Goal: Task Accomplishment & Management: Manage account settings

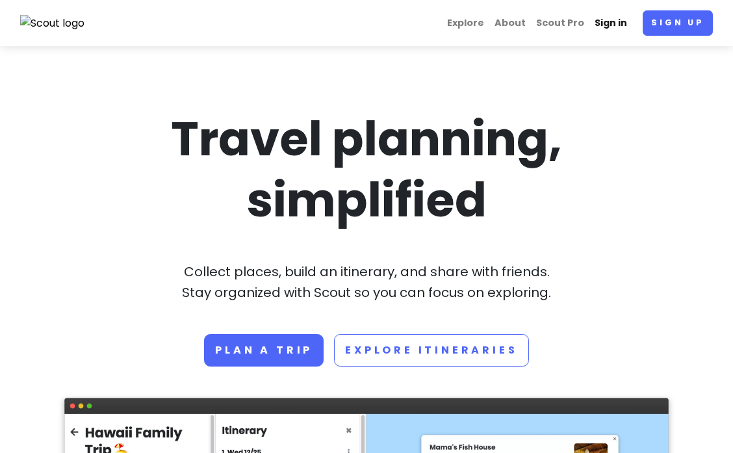
click at [611, 23] on link "Sign in" at bounding box center [610, 22] width 43 height 25
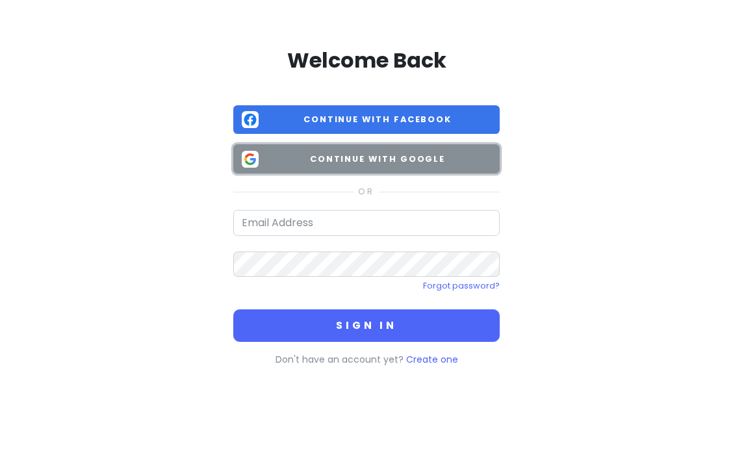
click at [381, 160] on span "Continue with Google" at bounding box center [377, 159] width 227 height 13
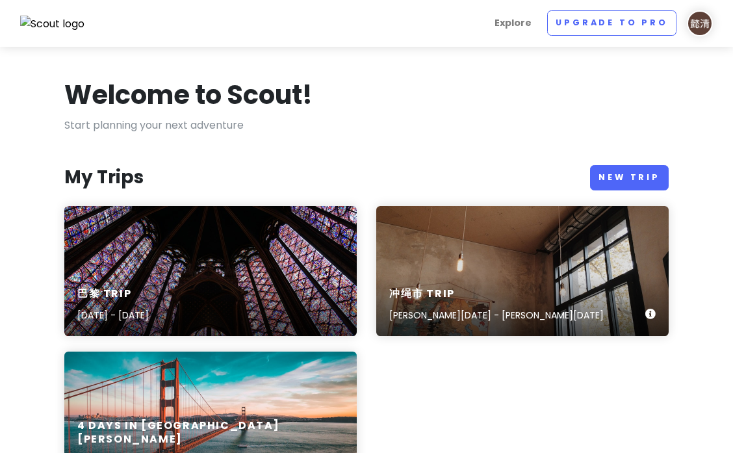
click at [442, 253] on div "冲绳市 Trip [PERSON_NAME][DATE] - [PERSON_NAME][DATE]" at bounding box center [522, 271] width 292 height 130
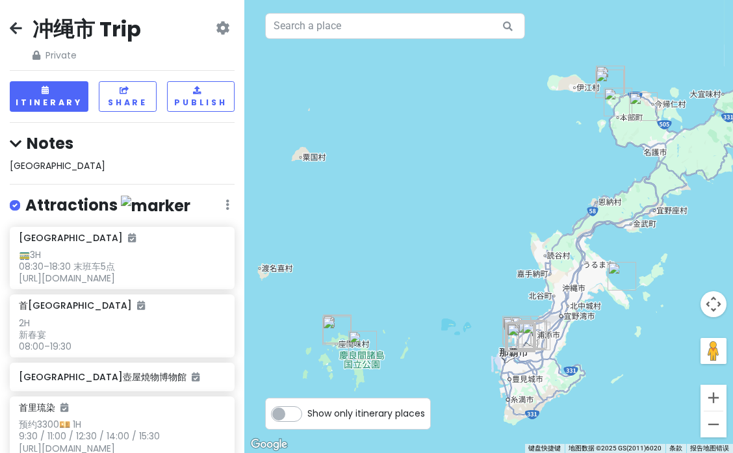
click at [31, 145] on h4 "Notes" at bounding box center [122, 143] width 225 height 20
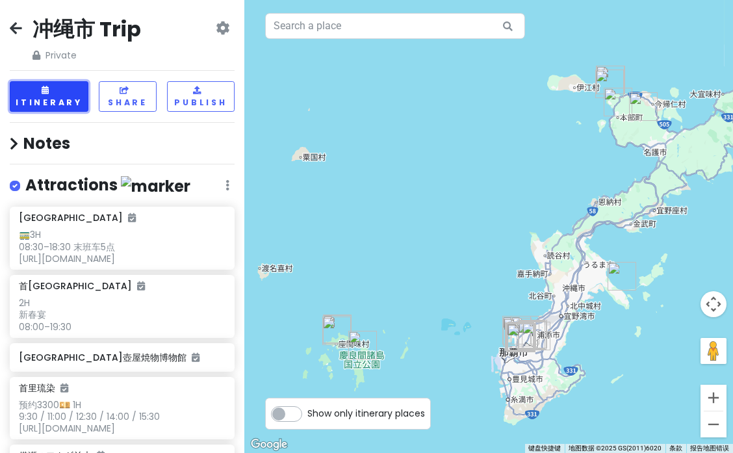
click at [60, 97] on button "Itinerary" at bounding box center [49, 96] width 79 height 31
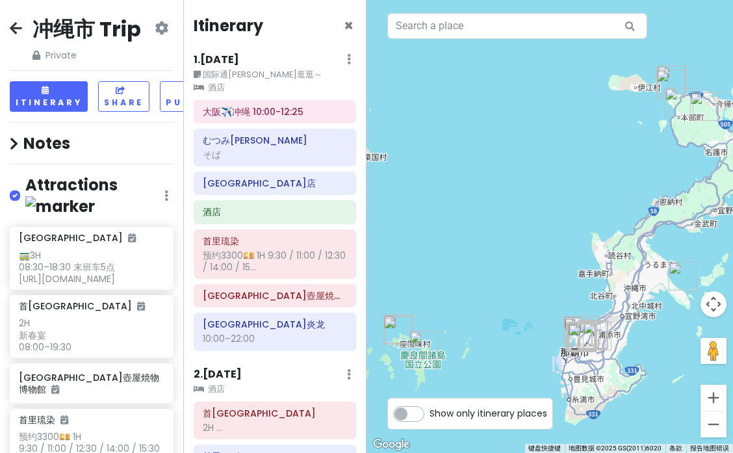
click at [165, 25] on icon at bounding box center [162, 28] width 14 height 10
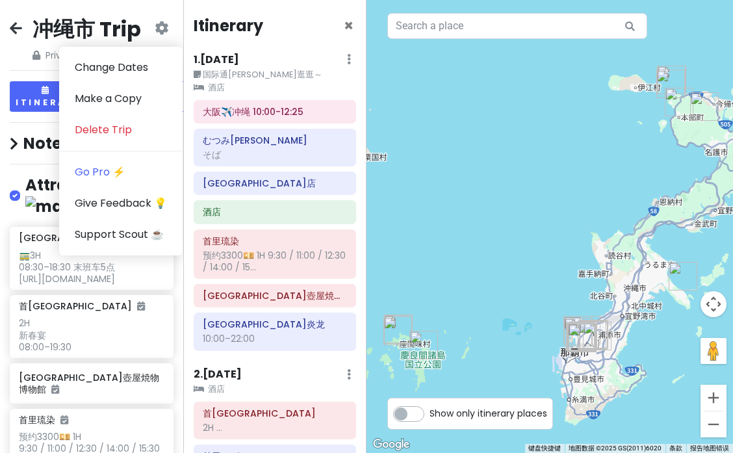
click at [165, 25] on icon at bounding box center [162, 28] width 14 height 10
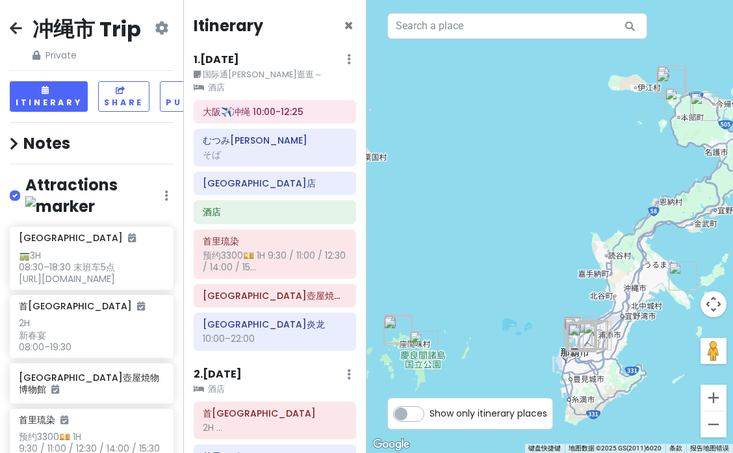
click at [57, 56] on span "Private" at bounding box center [86, 55] width 108 height 14
click at [32, 48] on span "Private" at bounding box center [86, 55] width 108 height 14
click at [159, 12] on div "冲绳市 Trip Private Change Dates Make a Copy Delete Trip Go Pro ⚡️ Give Feedback 💡…" at bounding box center [91, 226] width 183 height 453
click at [159, 26] on icon at bounding box center [162, 28] width 14 height 10
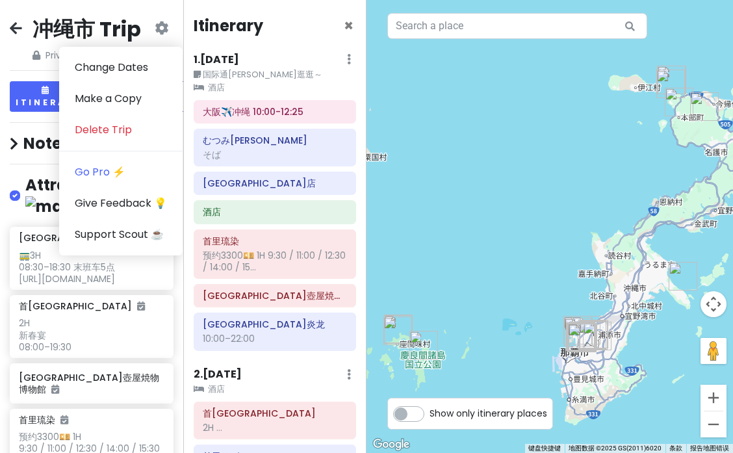
click at [347, 57] on icon at bounding box center [349, 59] width 4 height 10
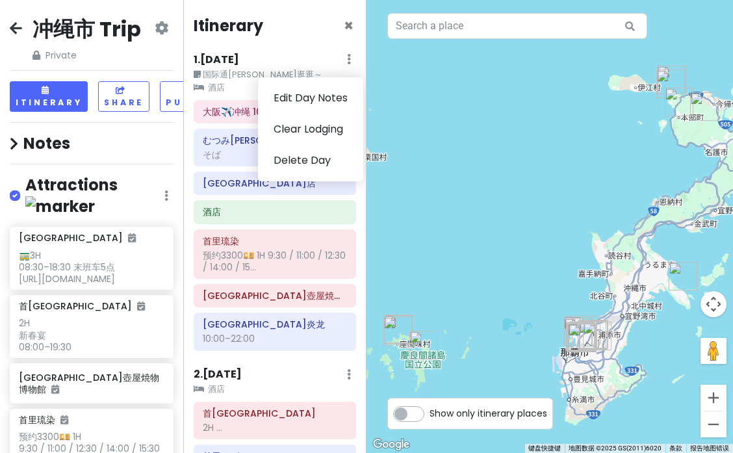
click at [347, 57] on icon at bounding box center [349, 59] width 4 height 10
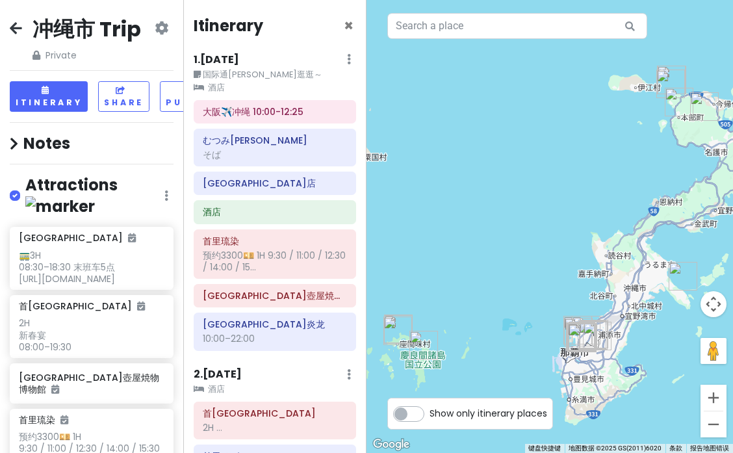
click at [347, 40] on div "×" at bounding box center [349, 29] width 10 height 23
click at [347, 29] on span "×" at bounding box center [349, 25] width 10 height 21
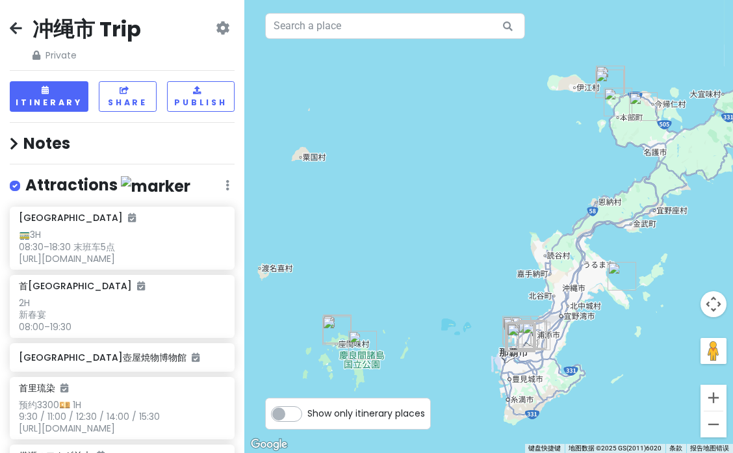
click at [14, 31] on icon at bounding box center [16, 28] width 12 height 10
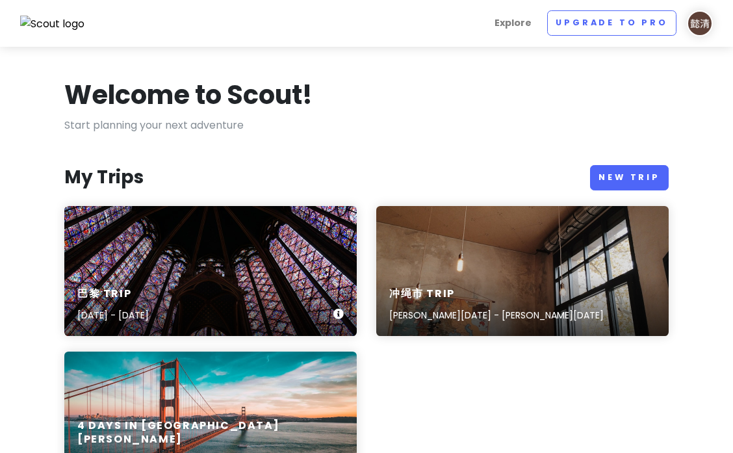
click at [181, 232] on div "巴黎 Trip [DATE] - [DATE]" at bounding box center [210, 271] width 292 height 130
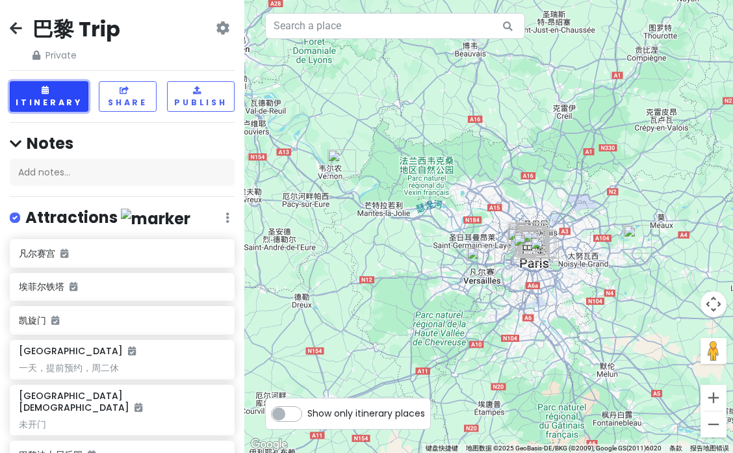
click at [62, 95] on button "Itinerary" at bounding box center [49, 96] width 79 height 31
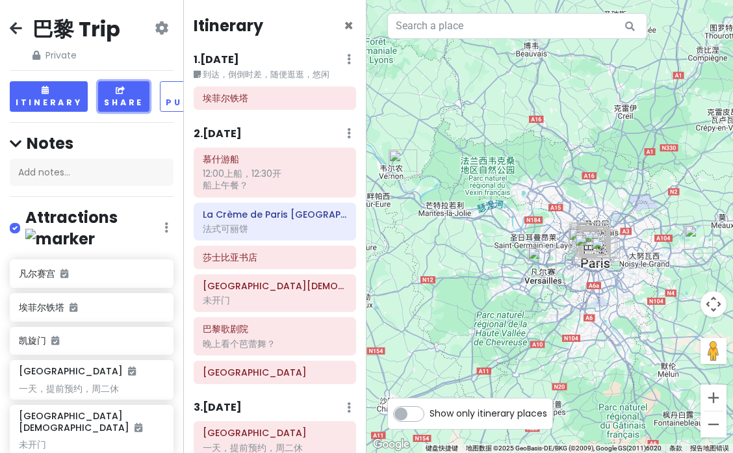
click at [118, 99] on button "Share" at bounding box center [123, 96] width 51 height 31
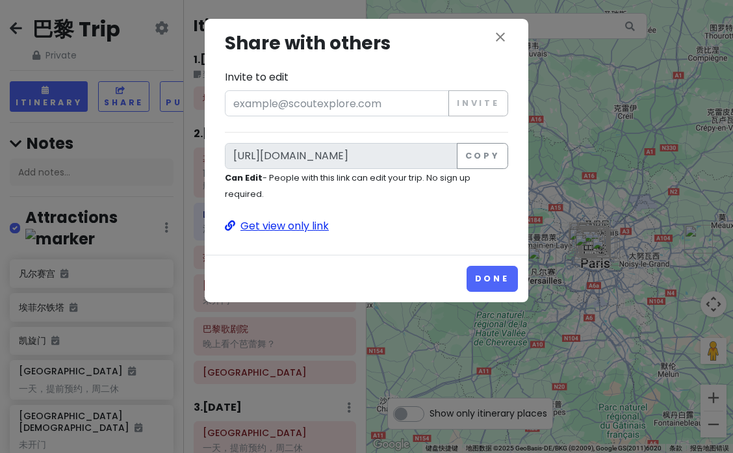
click at [305, 220] on p "Get view only link" at bounding box center [366, 226] width 283 height 17
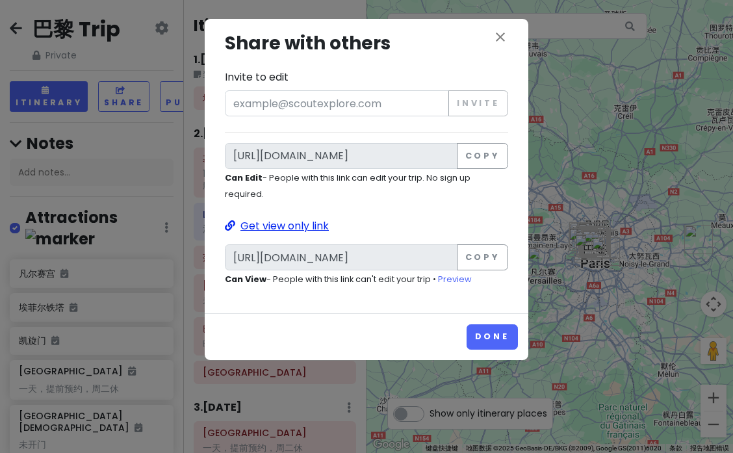
click at [312, 228] on p "Get view only link" at bounding box center [366, 226] width 283 height 17
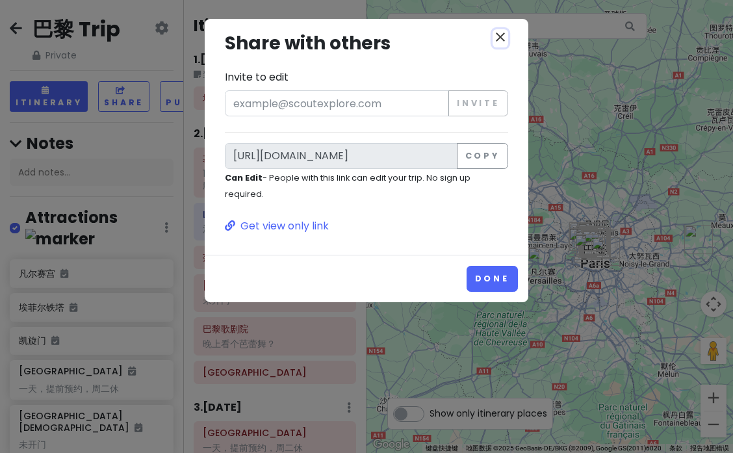
click at [498, 36] on icon "close" at bounding box center [500, 37] width 16 height 16
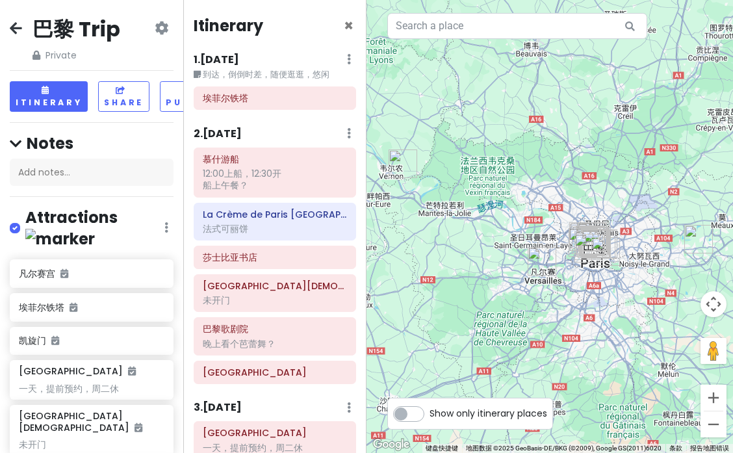
click at [12, 28] on icon at bounding box center [16, 28] width 12 height 10
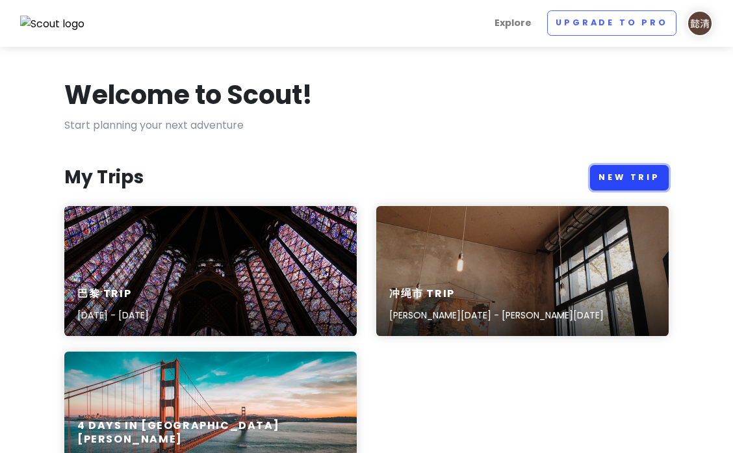
click at [621, 182] on link "New Trip" at bounding box center [629, 177] width 79 height 25
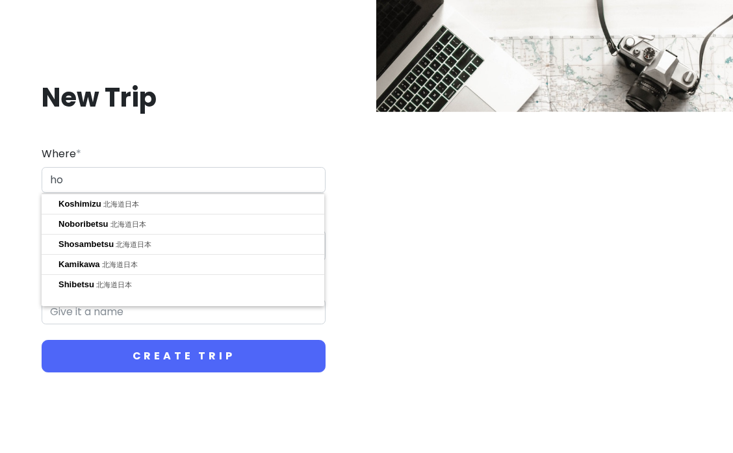
type input "h"
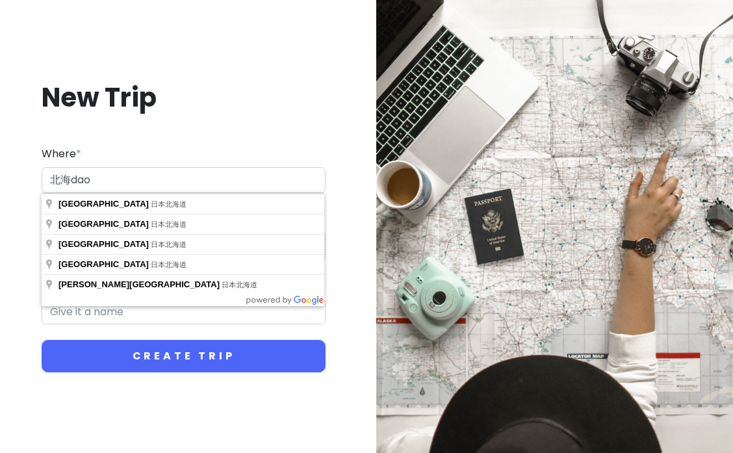
type input "北海道"
drag, startPoint x: 108, startPoint y: 178, endPoint x: 11, endPoint y: 171, distance: 97.0
click at [12, 171] on div "New Trip Where * 北海道 Dates * Navigate forward to interact with the calendar and…" at bounding box center [183, 226] width 346 height 355
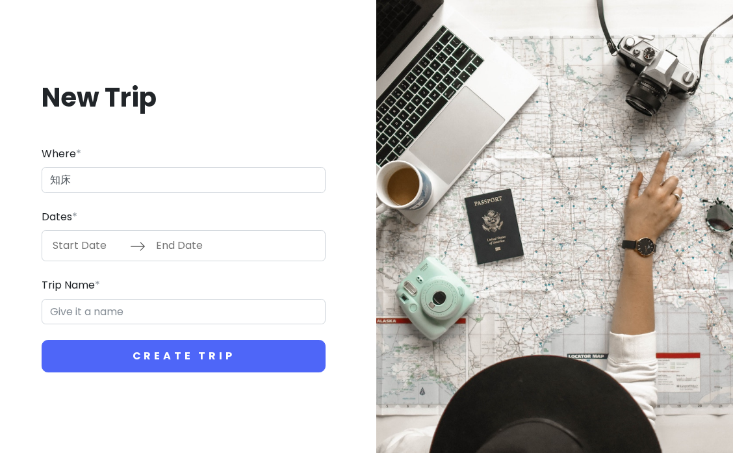
click at [88, 184] on input "知床" at bounding box center [184, 180] width 284 height 26
type input "知"
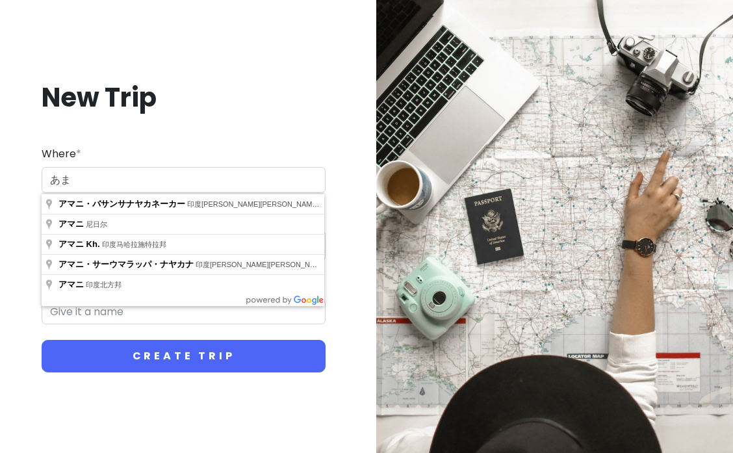
type input "あ"
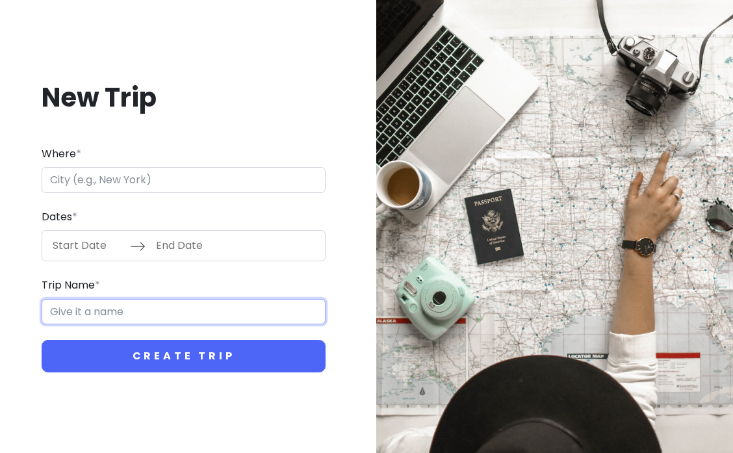
click at [90, 301] on input "Trip Name *" at bounding box center [184, 312] width 284 height 26
type input "冬の国"
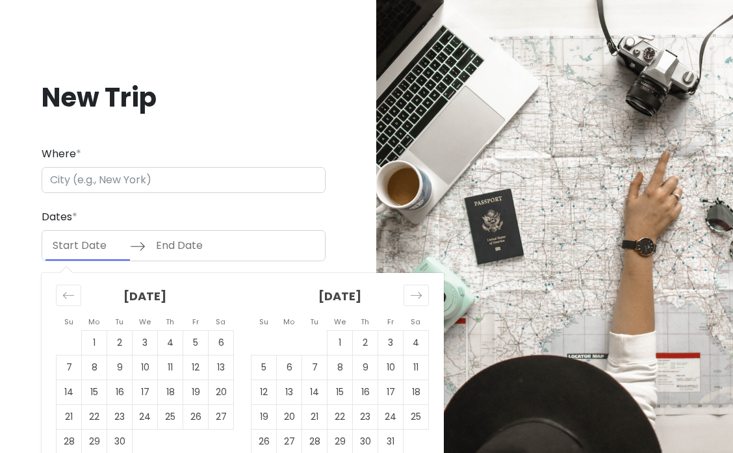
click at [82, 247] on input "Start Date" at bounding box center [87, 246] width 84 height 30
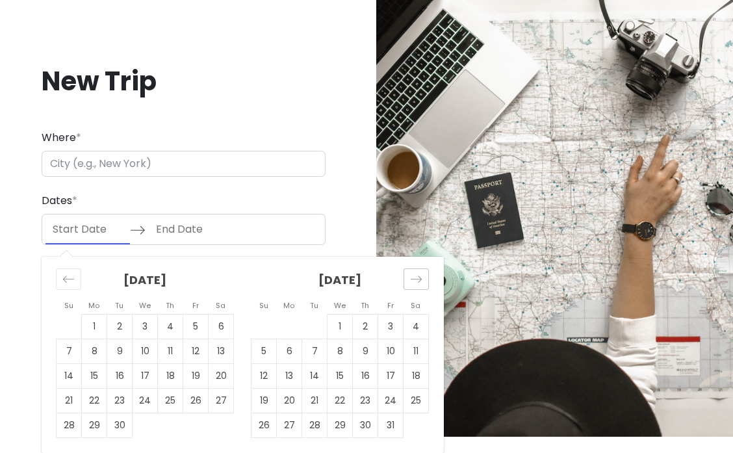
click at [418, 277] on icon "Move forward to switch to the next month." at bounding box center [416, 279] width 12 height 12
click at [414, 428] on td "31" at bounding box center [415, 425] width 25 height 25
type input "[DATE]"
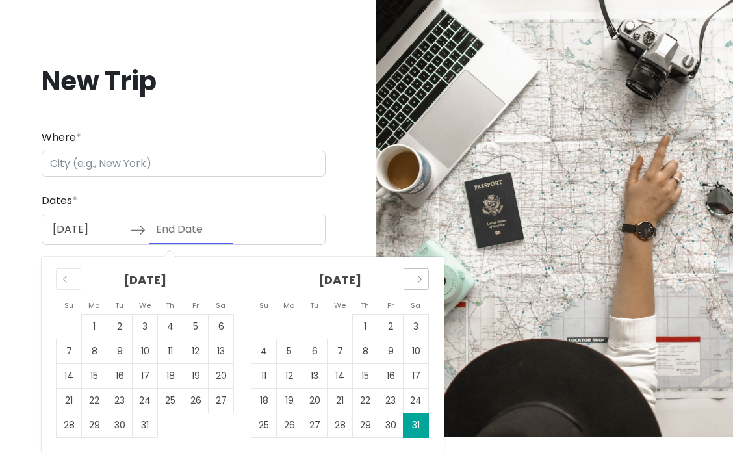
click at [421, 283] on icon "Move forward to switch to the next month." at bounding box center [416, 279] width 12 height 12
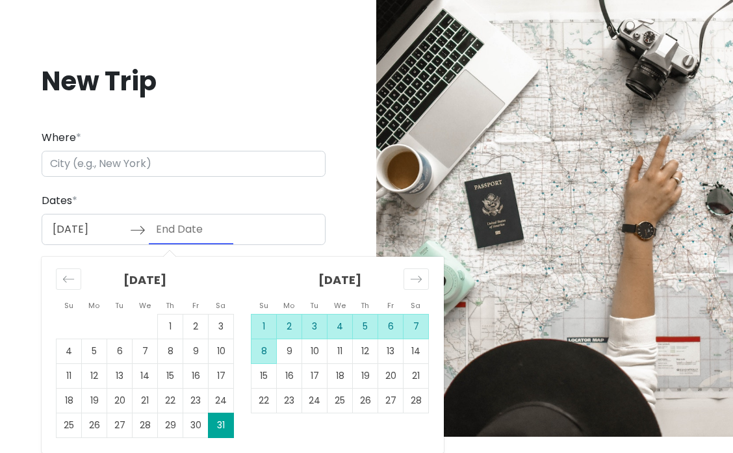
click at [265, 355] on td "8" at bounding box center [263, 351] width 25 height 25
type input "[DATE]"
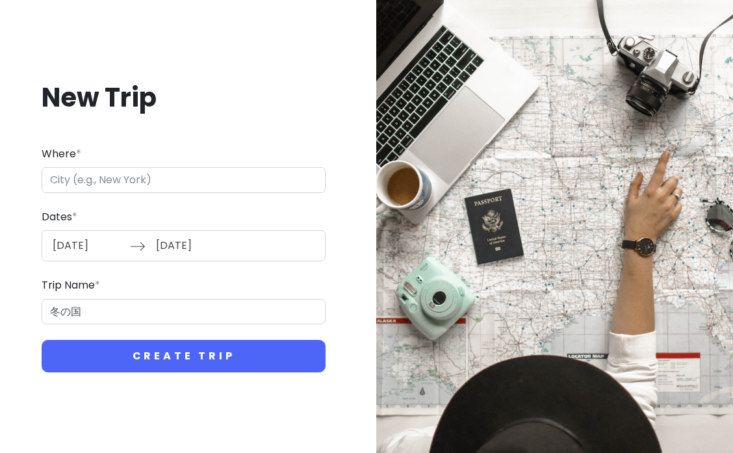
scroll to position [0, 0]
click at [168, 192] on input "Where *" at bounding box center [184, 180] width 284 height 26
type input "日本北海道网走市"
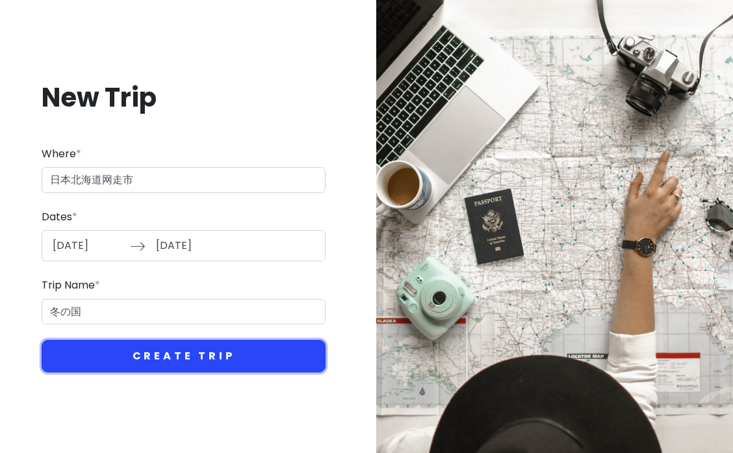
click at [156, 368] on button "Create Trip" at bounding box center [184, 356] width 284 height 32
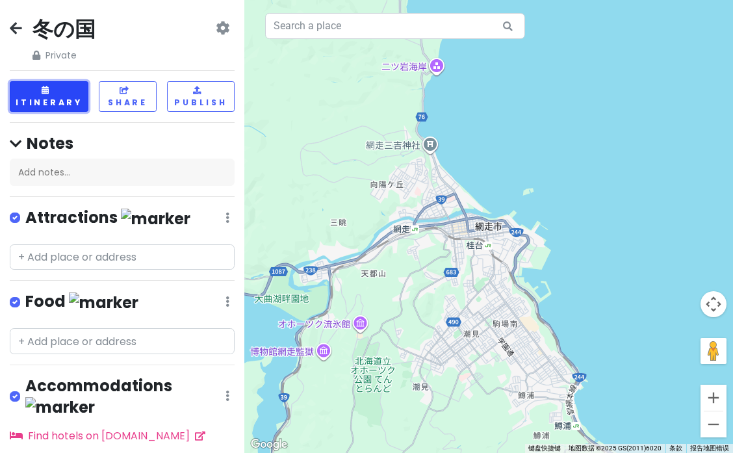
click at [55, 95] on button "Itinerary" at bounding box center [49, 96] width 79 height 31
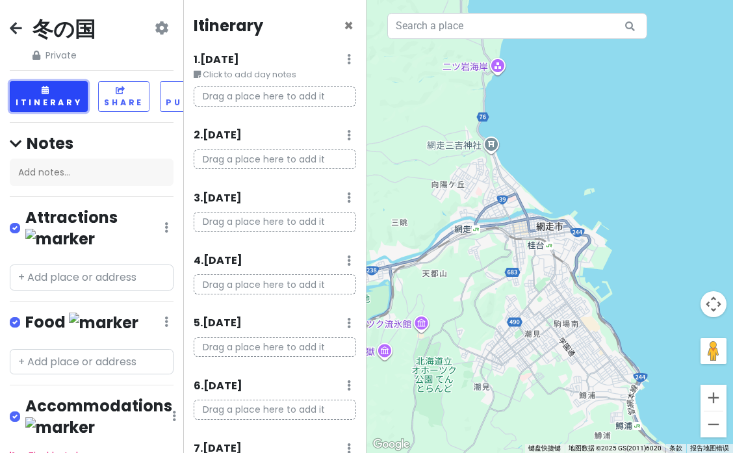
click at [55, 95] on button "Itinerary" at bounding box center [49, 96] width 78 height 31
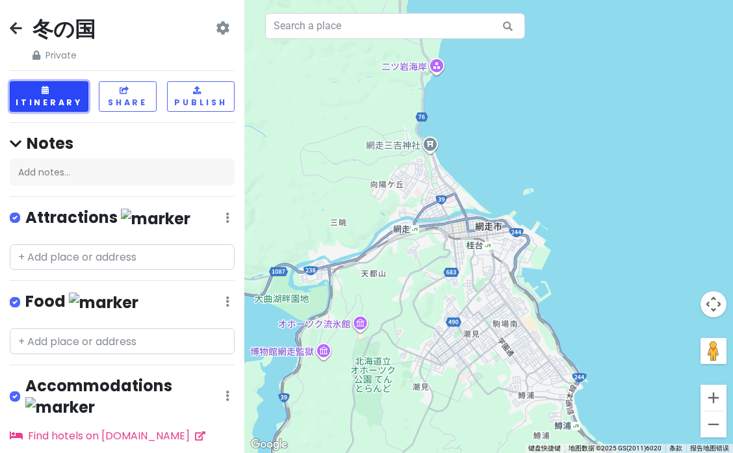
click at [64, 101] on button "Itinerary" at bounding box center [49, 96] width 79 height 31
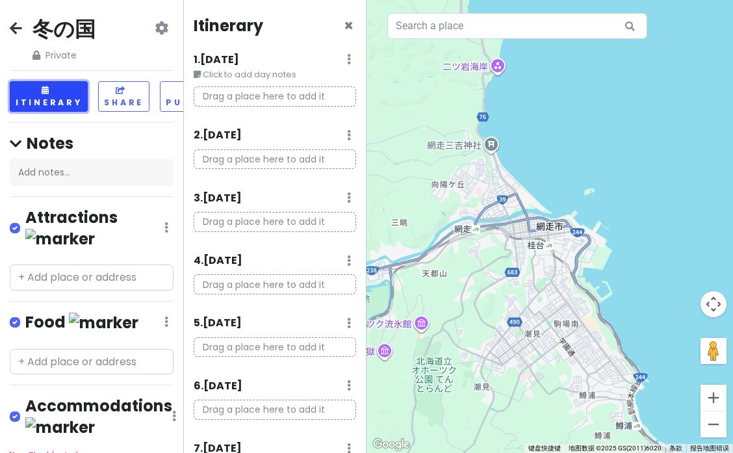
click at [64, 101] on button "Itinerary" at bounding box center [49, 96] width 78 height 31
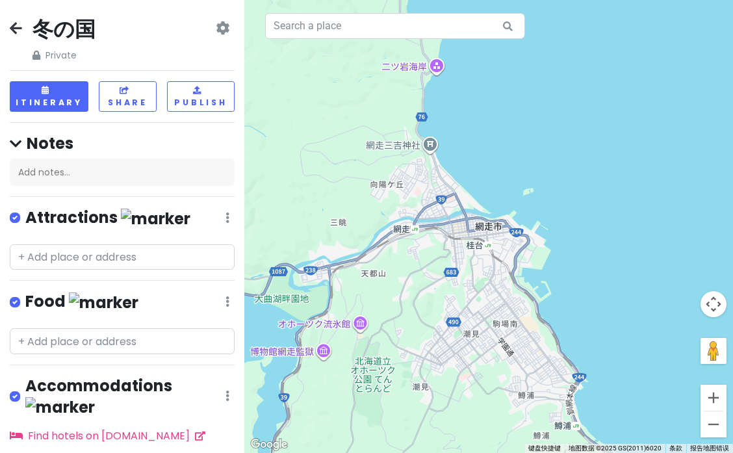
click at [237, 218] on div "冬の国 Private Change Dates Make a Copy Delete Trip Go Pro ⚡️ Give Feedback 💡 Supp…" at bounding box center [122, 226] width 244 height 453
click at [233, 217] on div "Attractions Edit Reorder Delete List" at bounding box center [122, 220] width 225 height 27
click at [223, 214] on div "Attractions Edit Reorder Delete List" at bounding box center [122, 220] width 225 height 27
click at [229, 216] on icon at bounding box center [227, 217] width 4 height 10
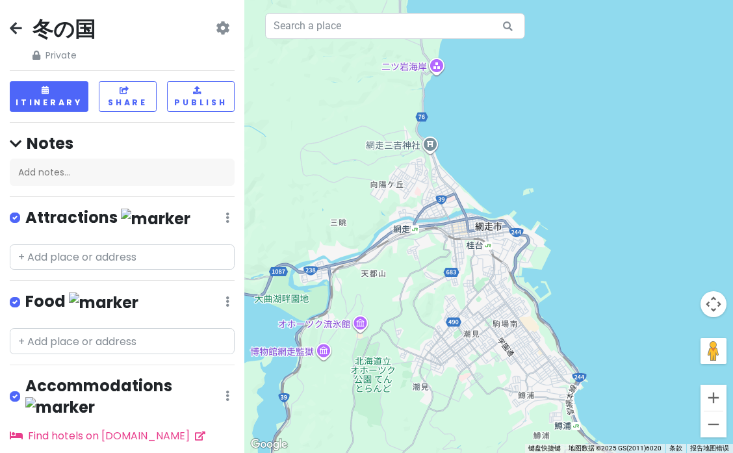
click at [21, 147] on icon at bounding box center [16, 144] width 12 height 14
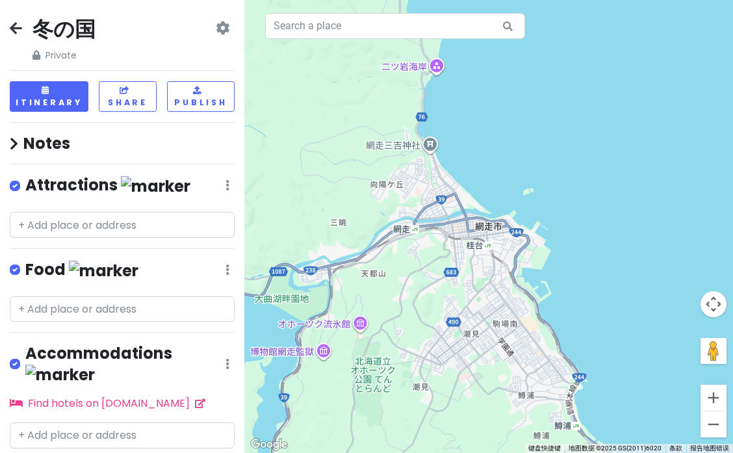
scroll to position [19, 0]
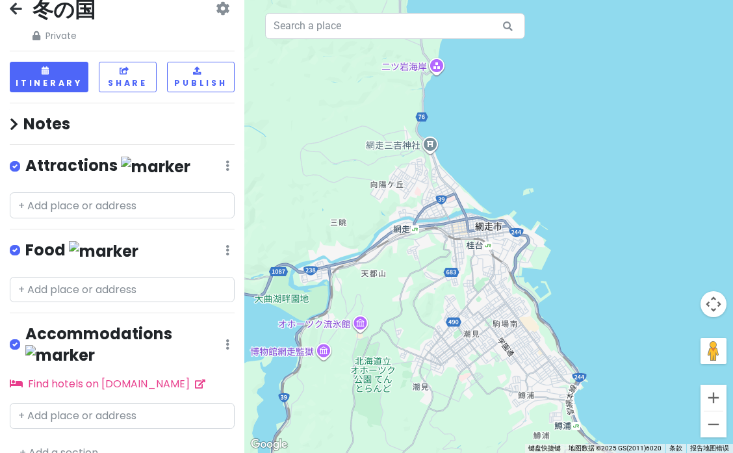
click at [79, 445] on link "+ Add a section" at bounding box center [58, 452] width 79 height 15
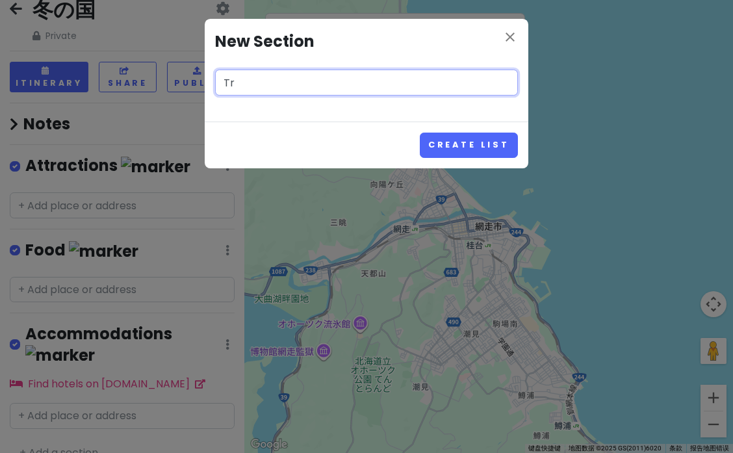
type input "T"
paste input "traffic"
type input "traffic✈️"
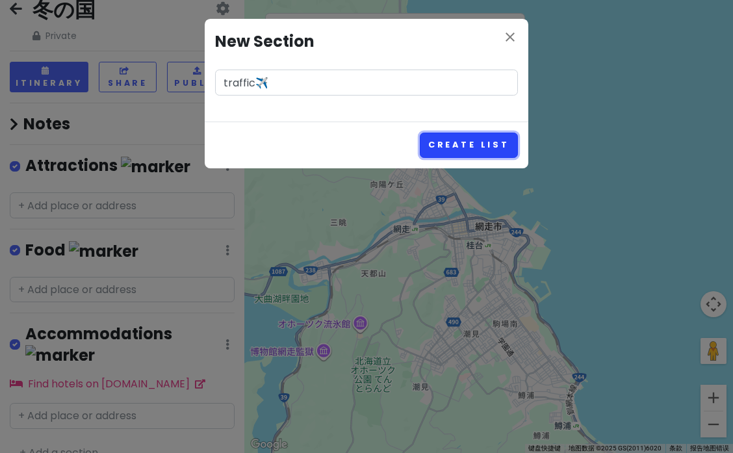
click at [460, 158] on button "Create List" at bounding box center [469, 144] width 98 height 25
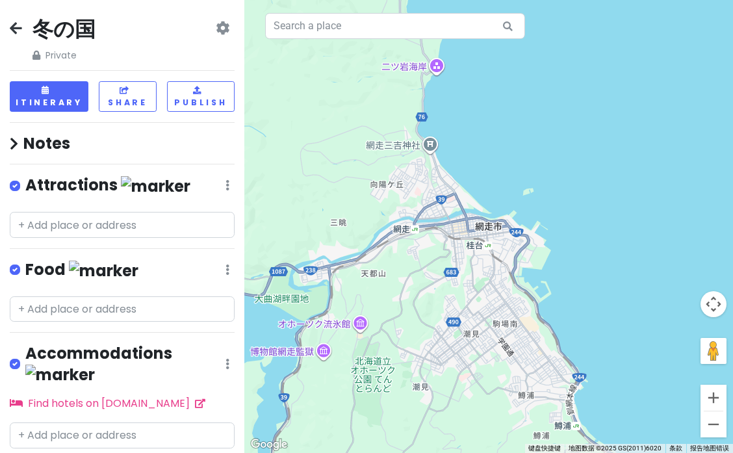
click at [75, 73] on div "冬の国 Private Change Dates Make a Copy Delete Trip Go Pro ⚡️ Give Feedback 💡 Supp…" at bounding box center [122, 226] width 244 height 453
click at [63, 90] on button "Itinerary" at bounding box center [49, 96] width 79 height 31
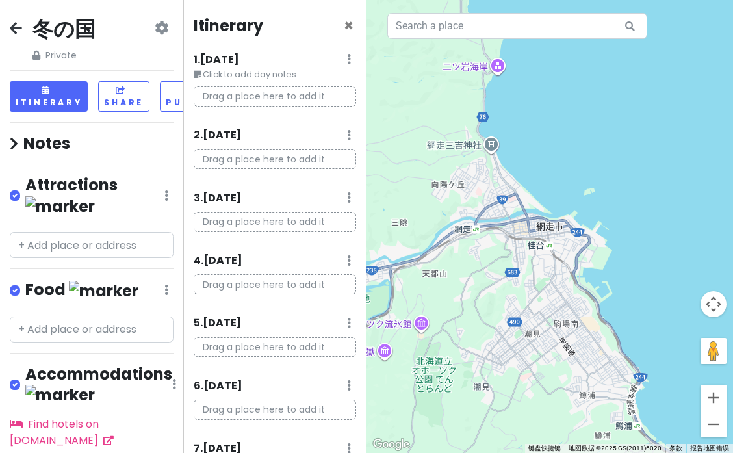
click at [309, 100] on p "Drag a place here to add it" at bounding box center [275, 96] width 162 height 20
click at [349, 57] on icon at bounding box center [349, 59] width 4 height 10
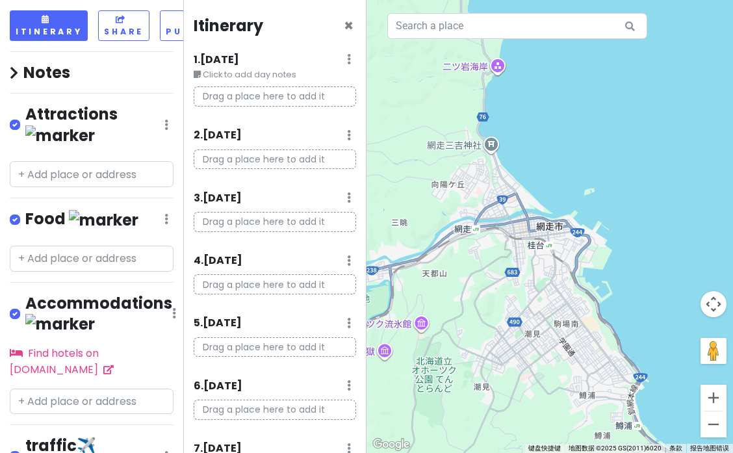
scroll to position [96, 0]
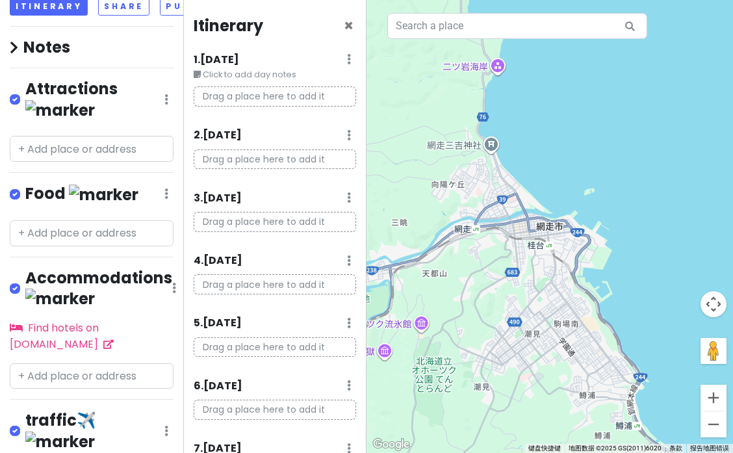
click at [342, 24] on div "Itinerary ×" at bounding box center [275, 28] width 162 height 25
click at [346, 25] on span "×" at bounding box center [349, 25] width 10 height 21
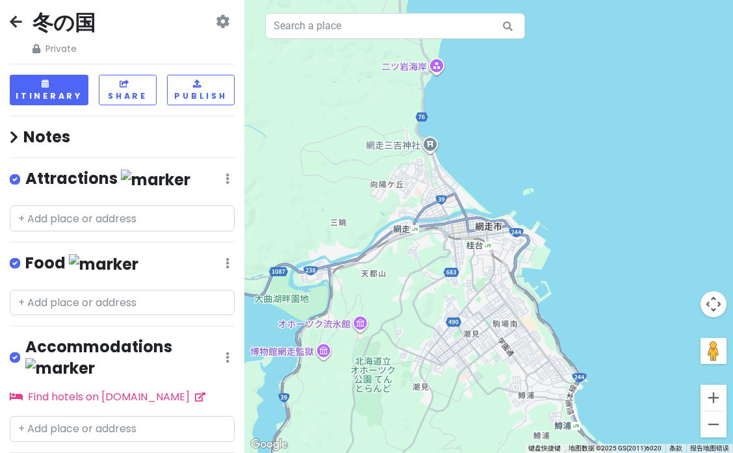
scroll to position [102, 0]
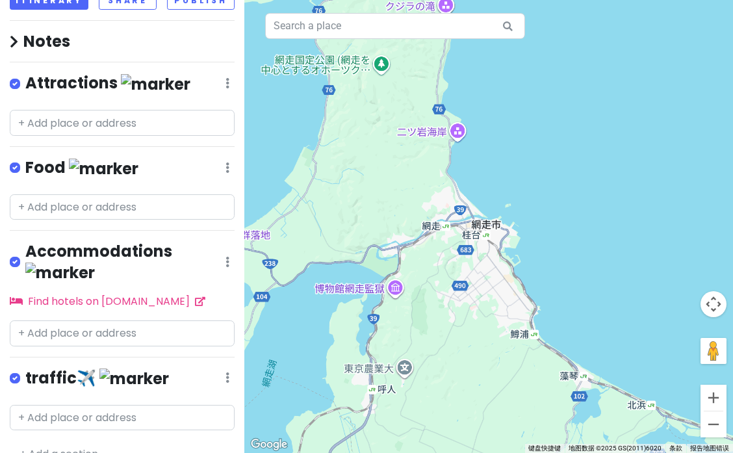
drag, startPoint x: 521, startPoint y: 163, endPoint x: 468, endPoint y: 200, distance: 64.3
click at [468, 202] on div at bounding box center [488, 226] width 488 height 453
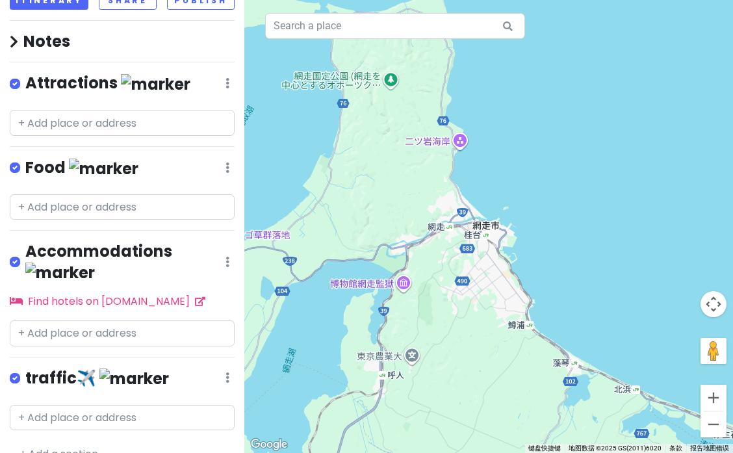
scroll to position [0, 0]
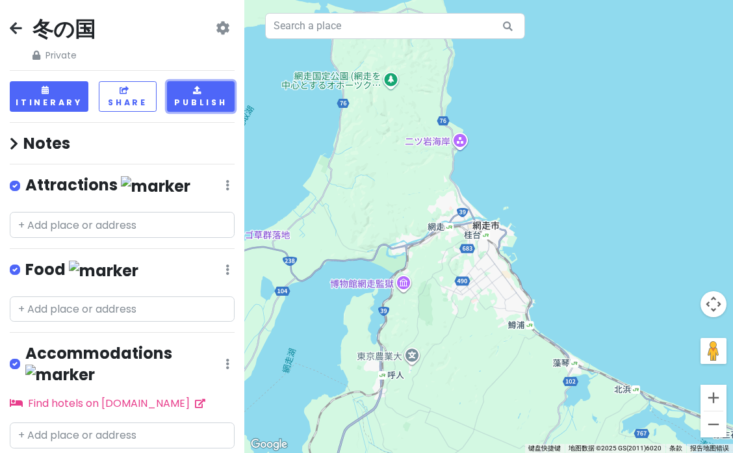
click at [203, 107] on button "Publish" at bounding box center [201, 96] width 68 height 31
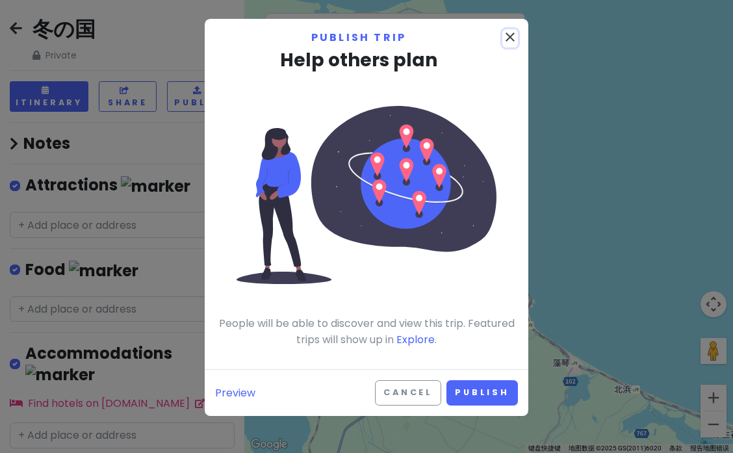
click at [510, 32] on icon "close" at bounding box center [510, 37] width 16 height 16
